Goal: Navigation & Orientation: Find specific page/section

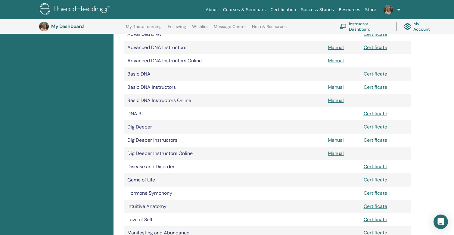
scroll to position [120, 0]
click at [198, 27] on link "Wishlist" at bounding box center [200, 29] width 16 height 10
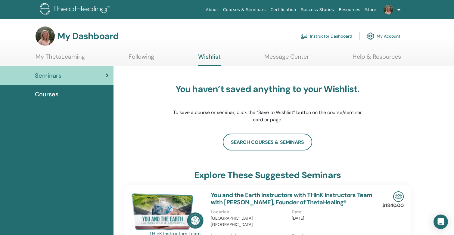
click at [276, 57] on link "Message Center" at bounding box center [286, 59] width 45 height 12
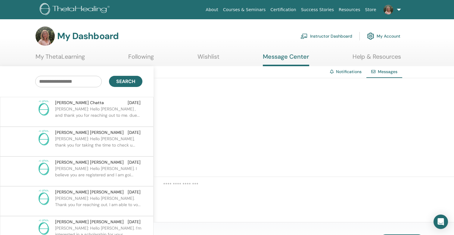
click at [51, 56] on link "My ThetaLearning" at bounding box center [59, 59] width 49 height 12
